Goal: Task Accomplishment & Management: Complete application form

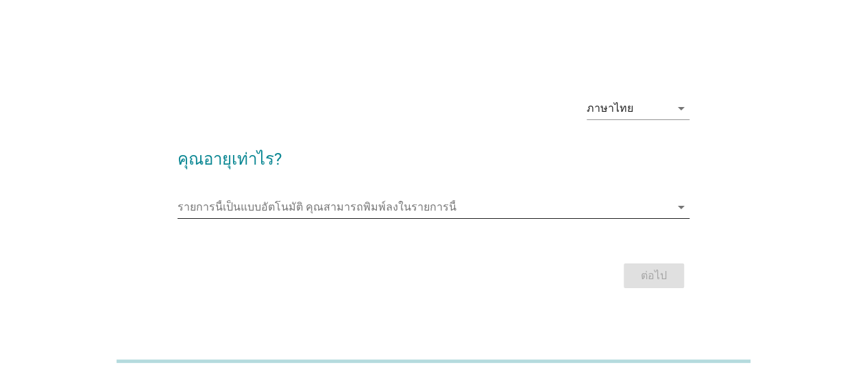
click at [472, 201] on input "รายการนี้เป็นแบบอัตโนมัติ คุณสามารถพิมพ์ลงในรายการนี้" at bounding box center [424, 207] width 493 height 22
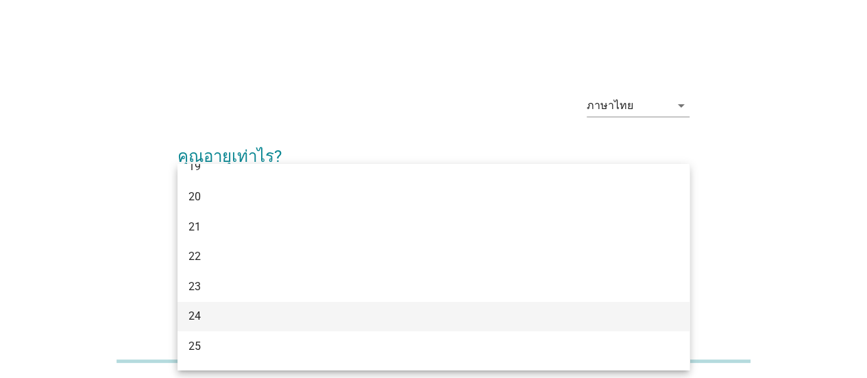
scroll to position [69, 0]
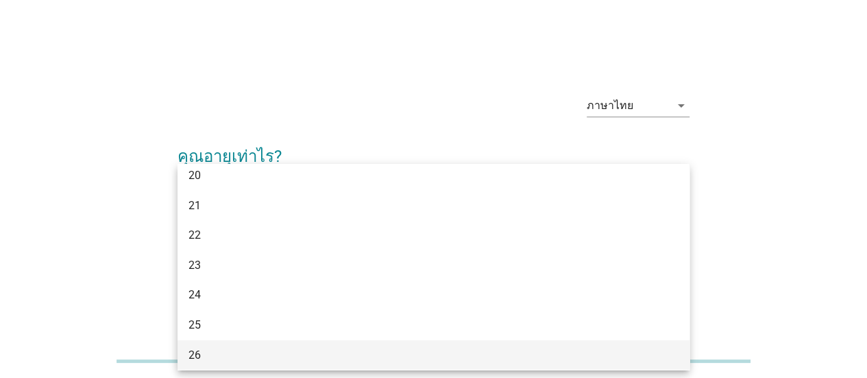
click at [272, 344] on div "26" at bounding box center [434, 355] width 512 height 30
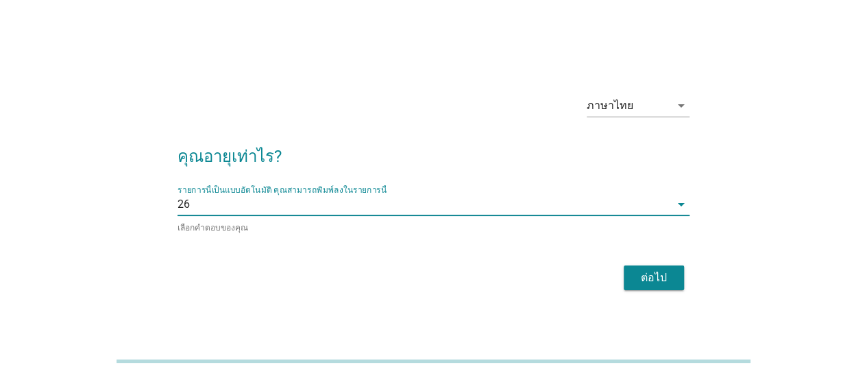
click at [662, 280] on div "ต่อไป" at bounding box center [654, 277] width 38 height 16
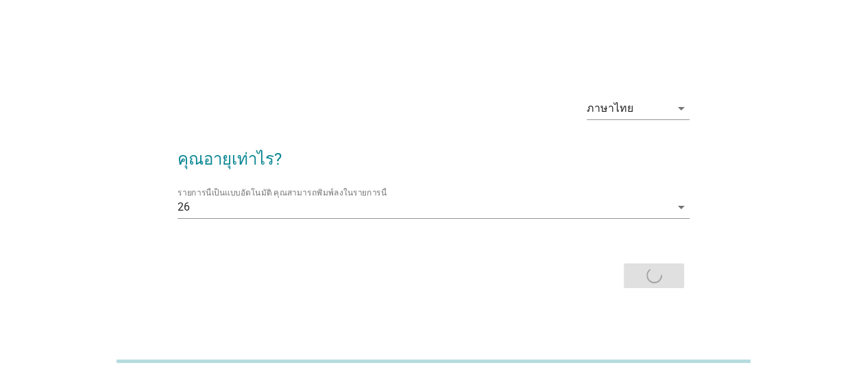
click at [645, 269] on div "ต่อไป" at bounding box center [434, 275] width 512 height 33
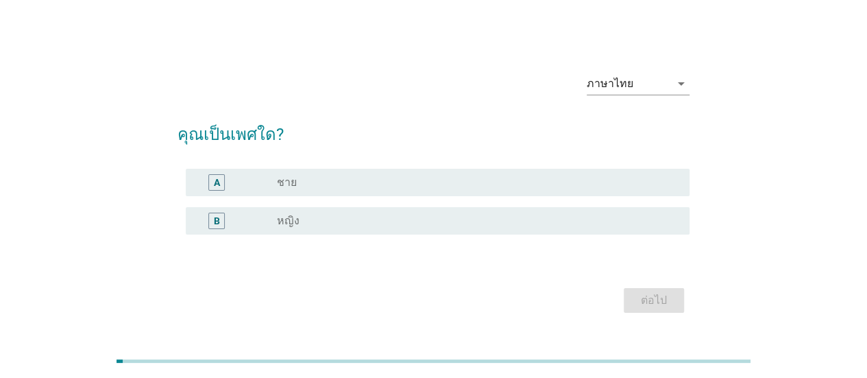
click at [390, 221] on div "radio_button_unchecked หญิง" at bounding box center [472, 221] width 391 height 14
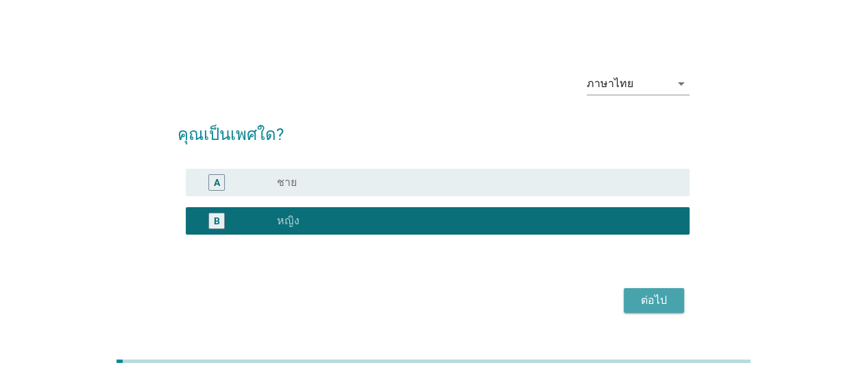
click at [638, 300] on div "ต่อไป" at bounding box center [654, 300] width 38 height 16
